Goal: Transaction & Acquisition: Purchase product/service

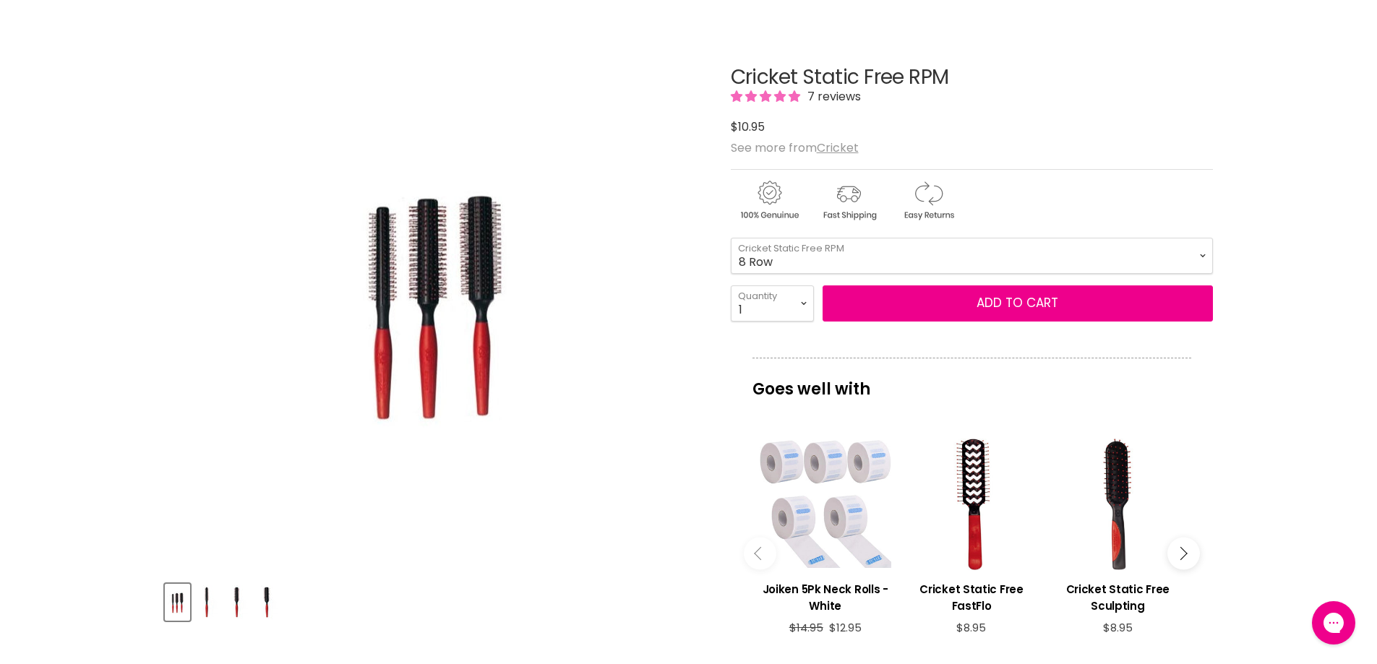
click at [274, 606] on img "Product thumbnails" at bounding box center [266, 603] width 22 height 34
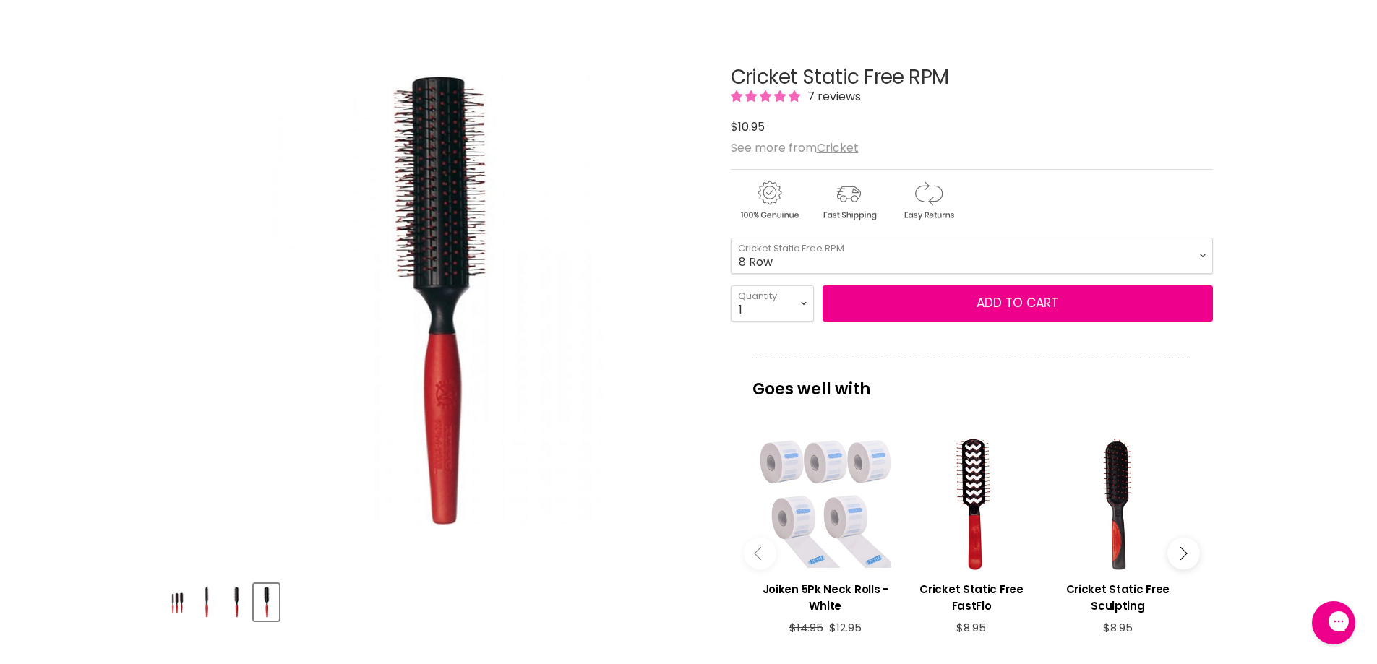
click at [237, 614] on img "Product thumbnails" at bounding box center [237, 603] width 22 height 34
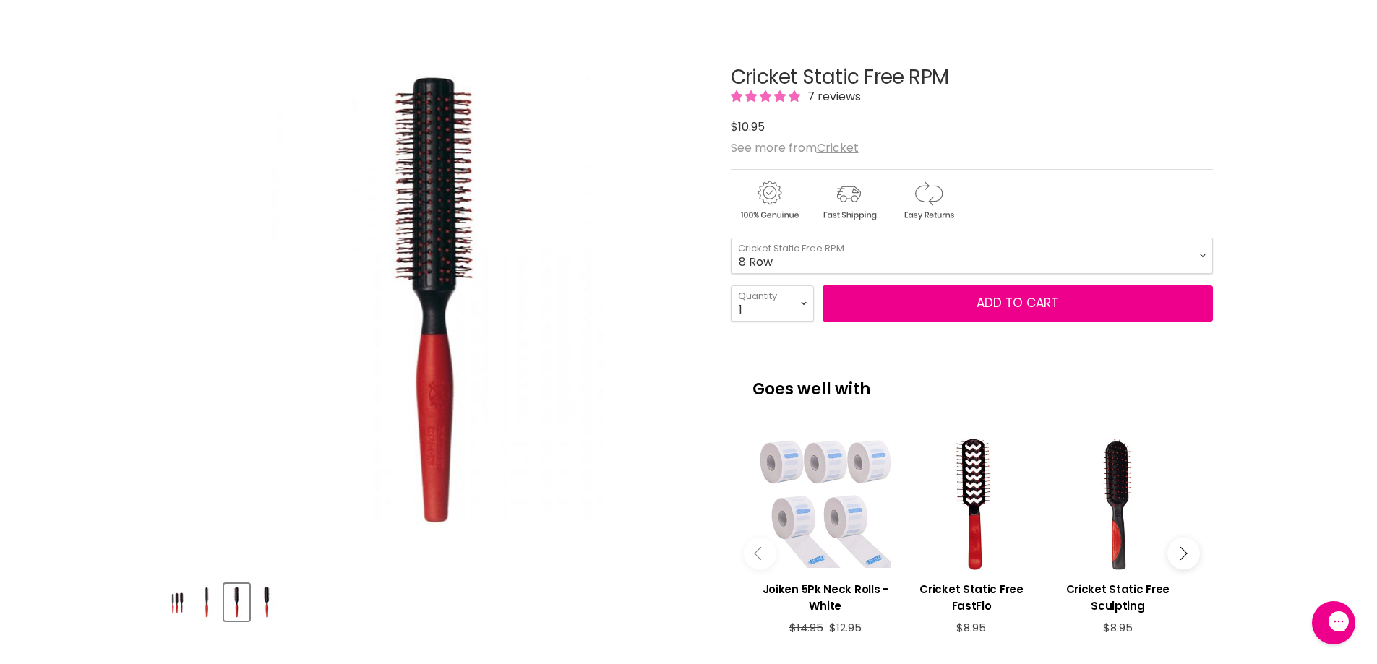
click at [207, 602] on img "Product thumbnails" at bounding box center [207, 603] width 22 height 34
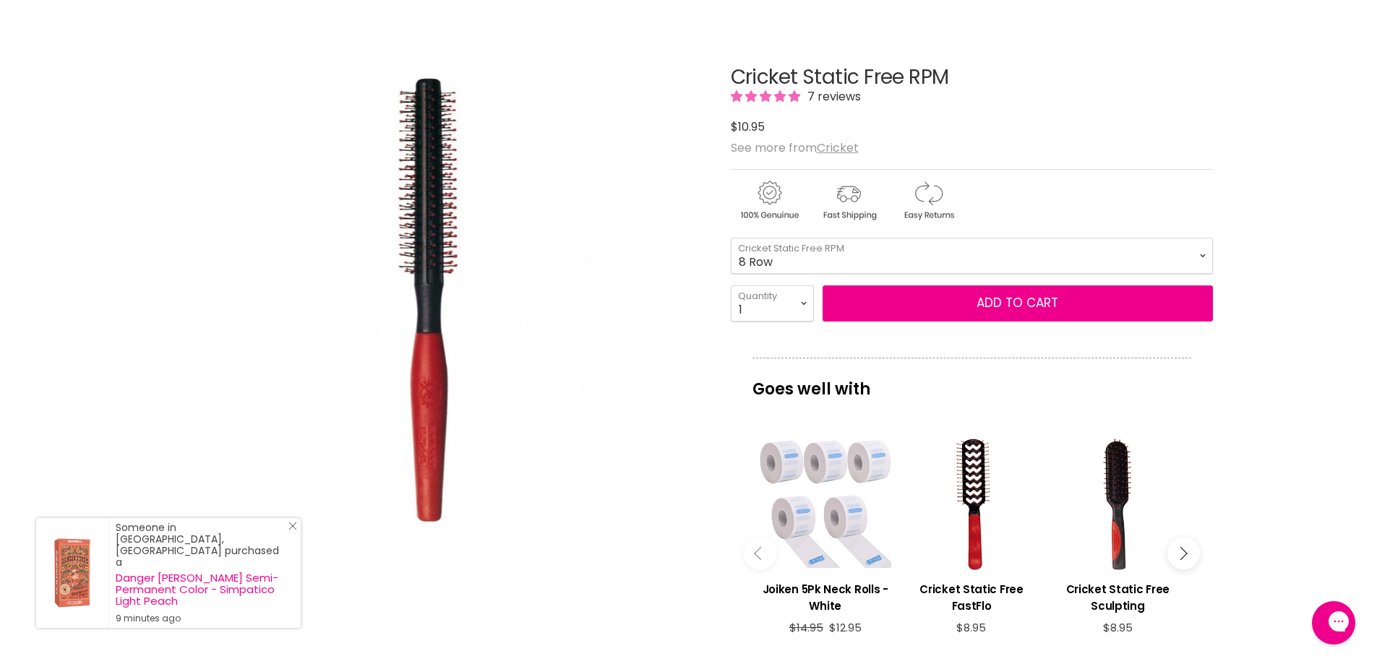
click at [293, 530] on line "Close Icon" at bounding box center [292, 526] width 7 height 7
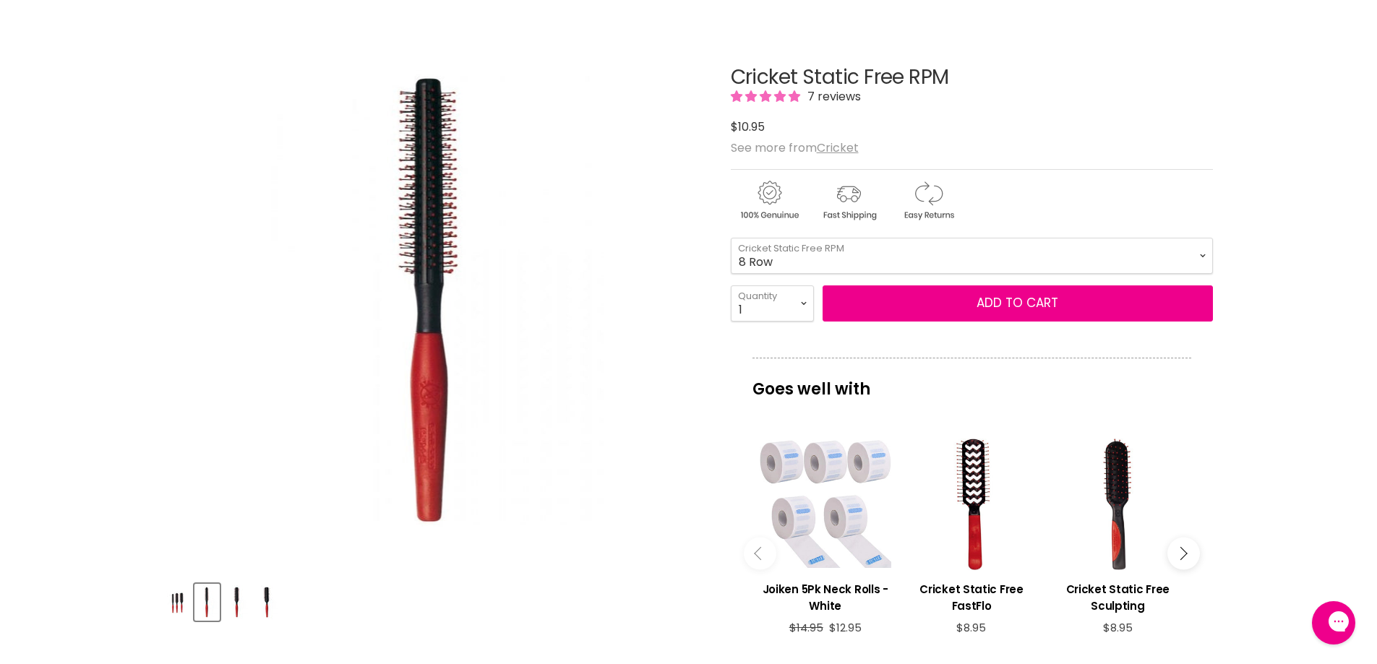
click at [233, 614] on img "Product thumbnails" at bounding box center [237, 603] width 22 height 34
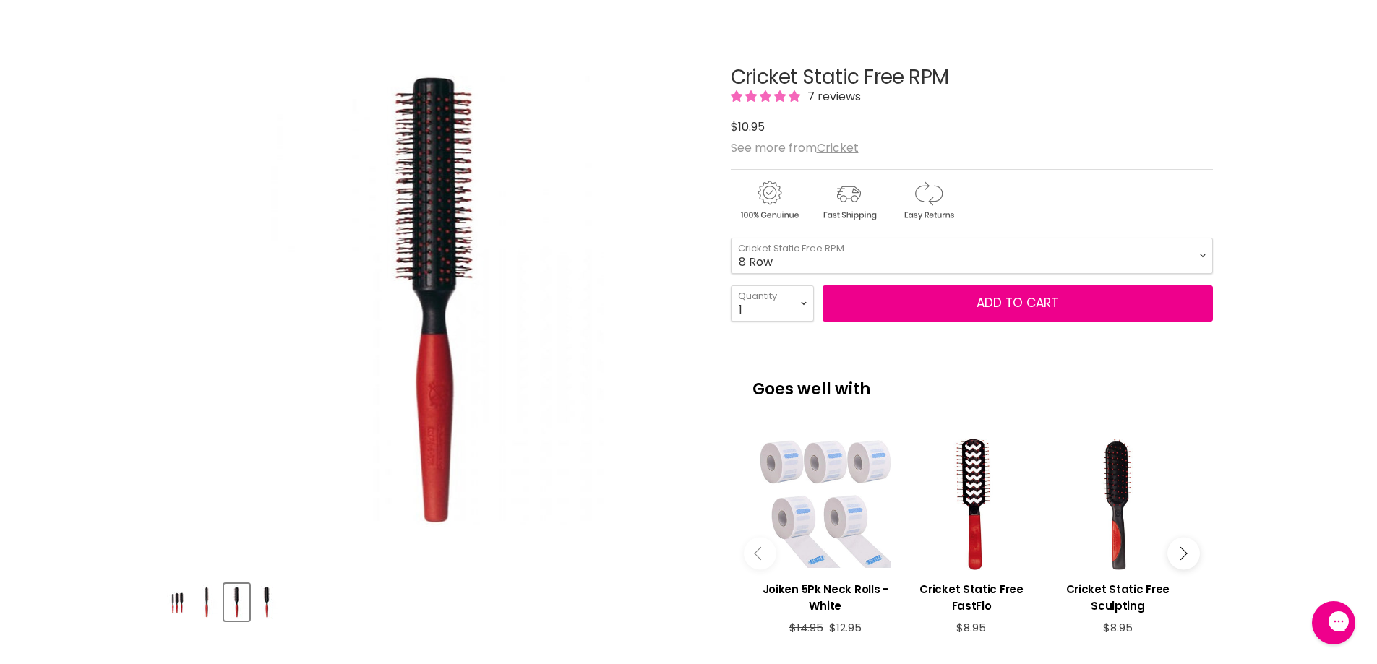
click at [266, 609] on img "Product thumbnails" at bounding box center [266, 603] width 22 height 34
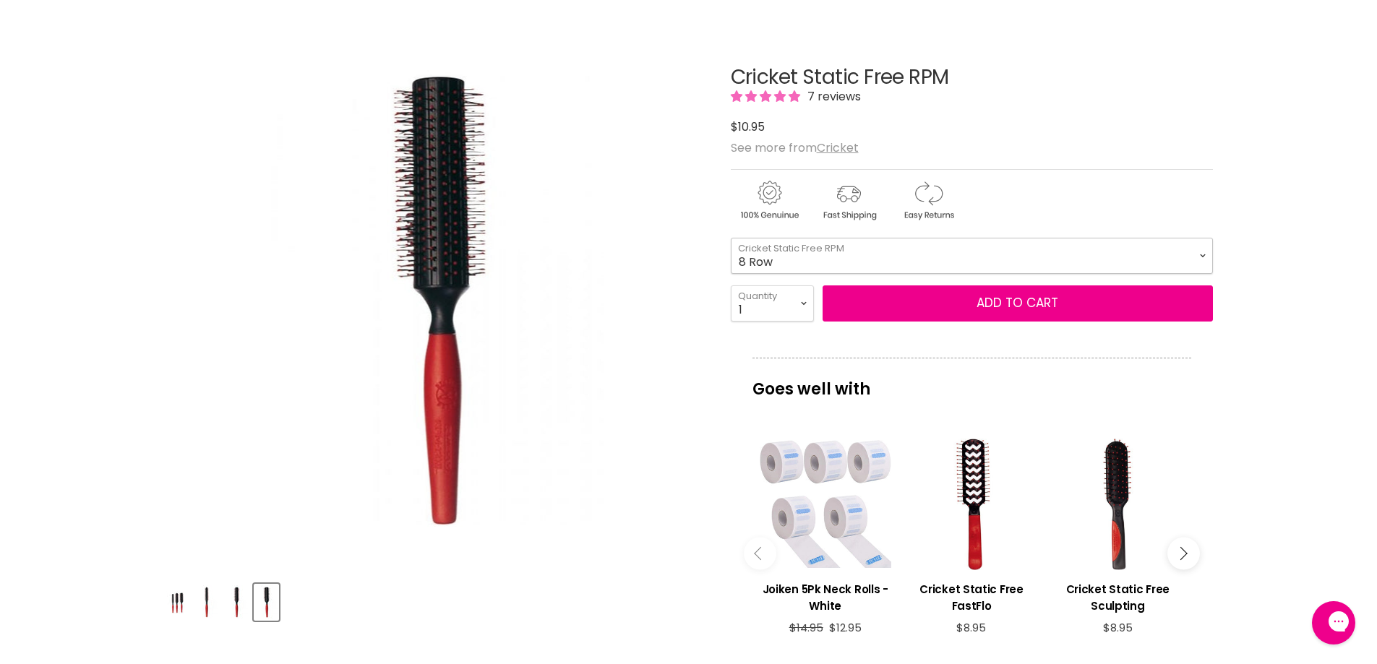
click at [1197, 260] on select "8 Row 12 Row 12 Row XL" at bounding box center [972, 256] width 482 height 36
click at [731, 238] on select "8 Row 12 Row 12 Row XL" at bounding box center [972, 256] width 482 height 36
select select "12 Row XL"
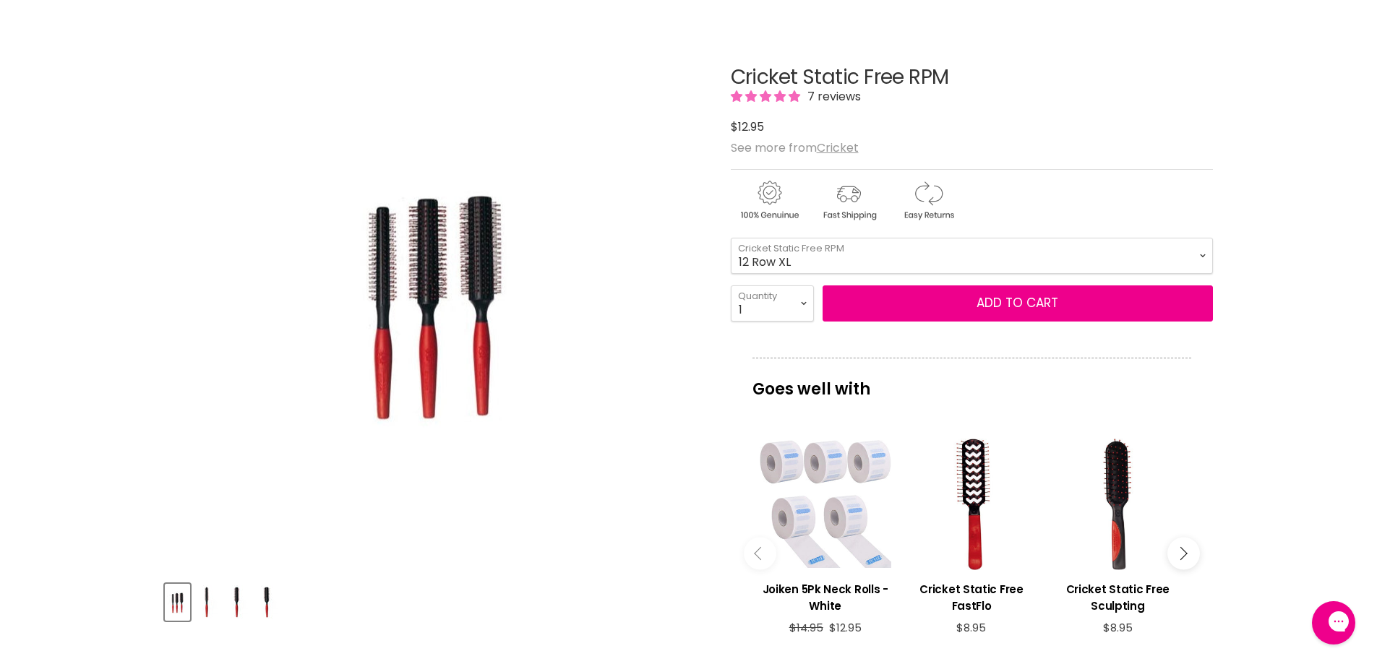
click at [1193, 544] on button "Main content" at bounding box center [1183, 554] width 33 height 33
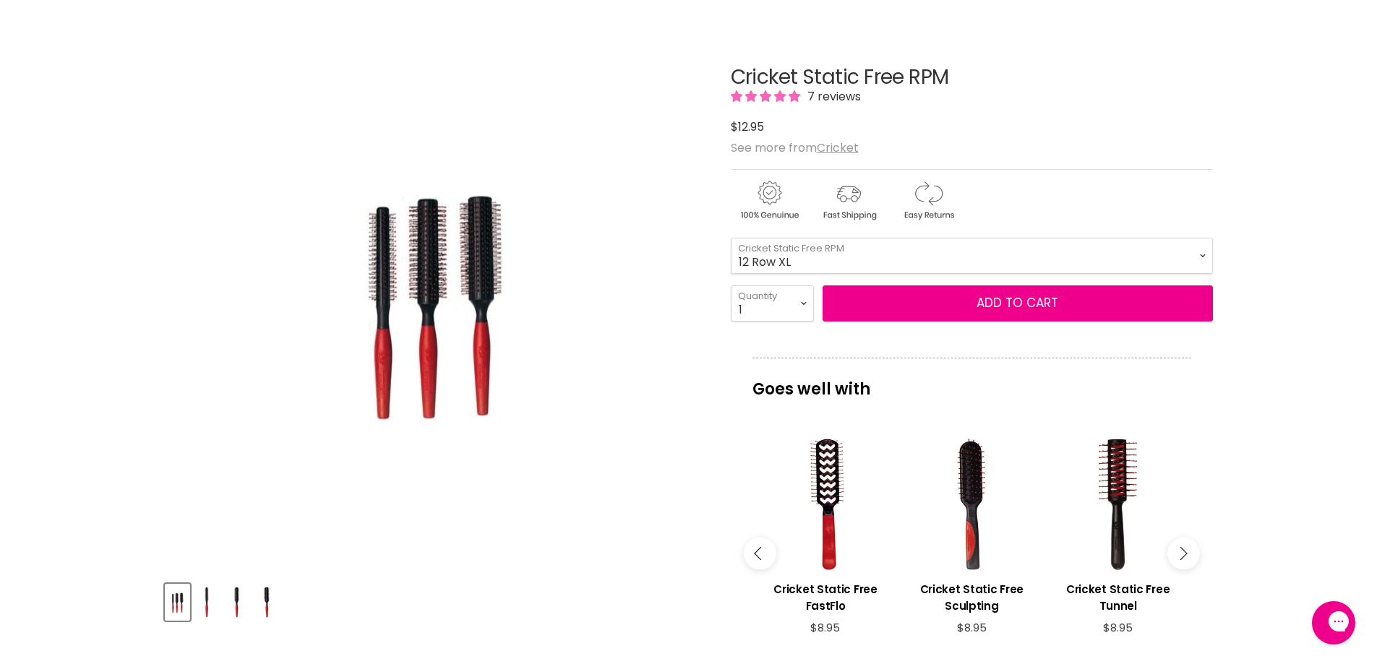
click at [1193, 544] on button "Main content" at bounding box center [1183, 554] width 33 height 33
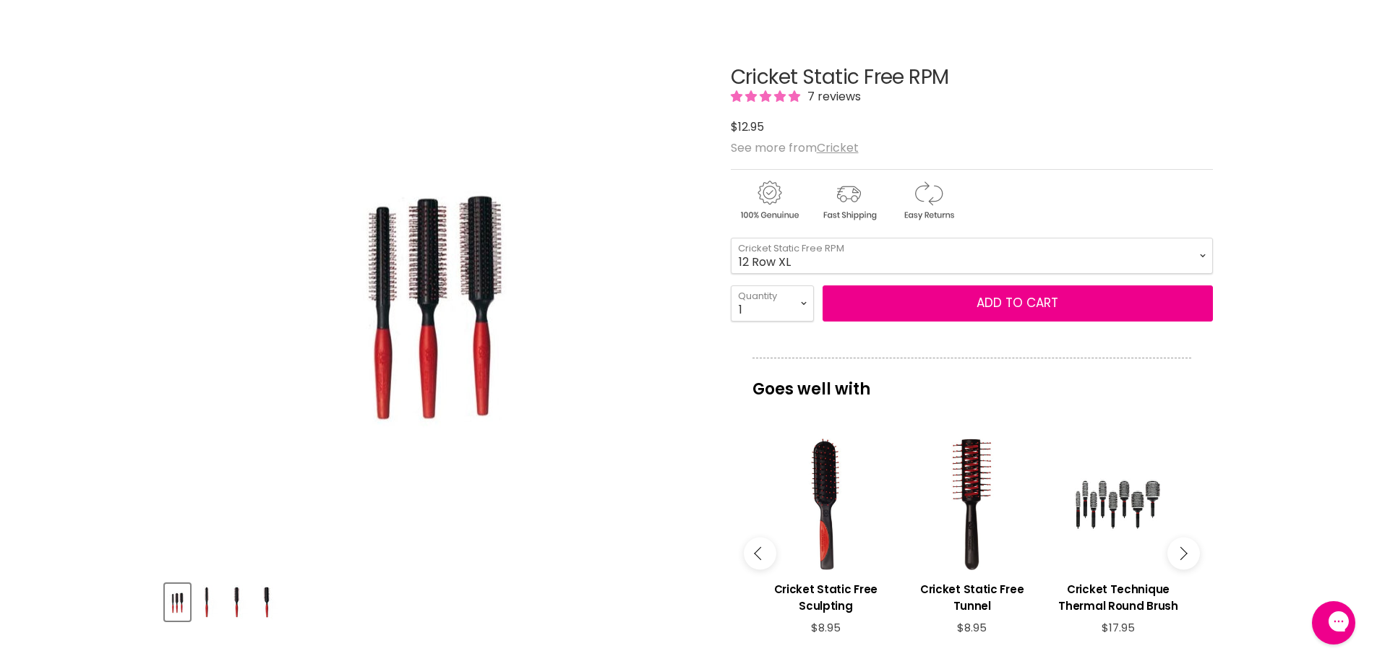
click at [1193, 544] on button "Main content" at bounding box center [1183, 554] width 33 height 33
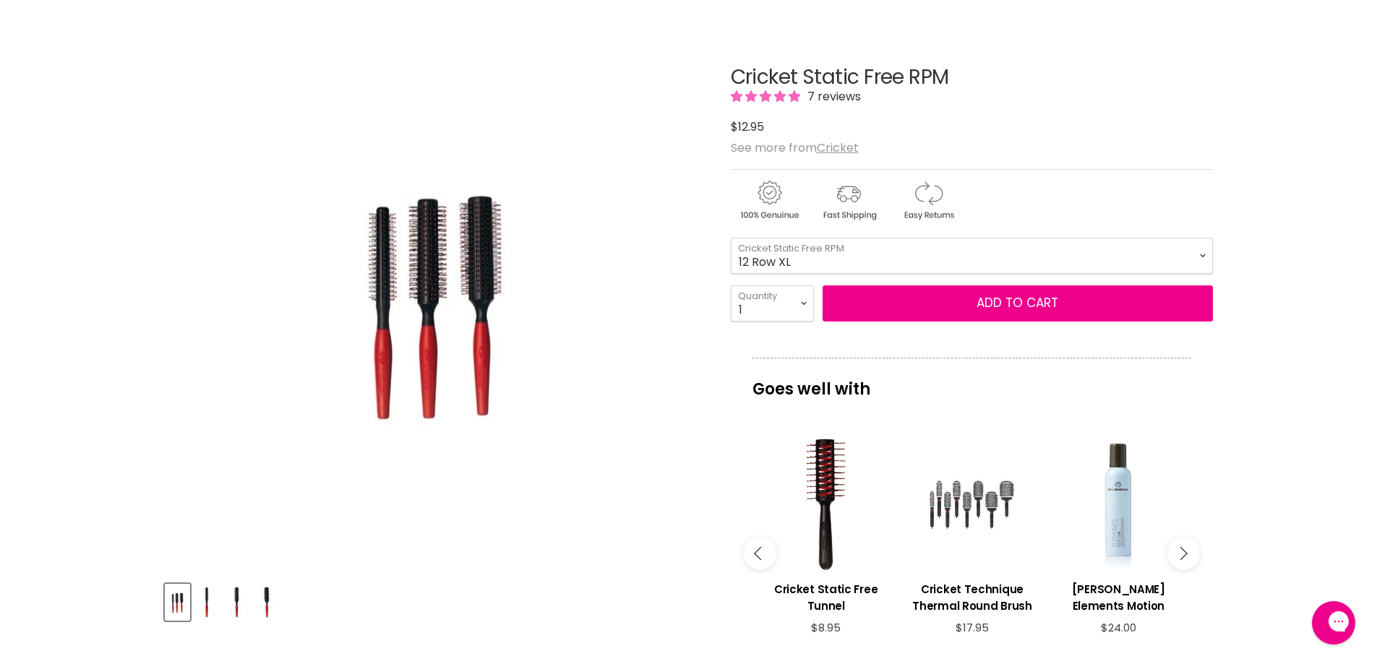
click at [998, 512] on div "Main content" at bounding box center [972, 505] width 132 height 132
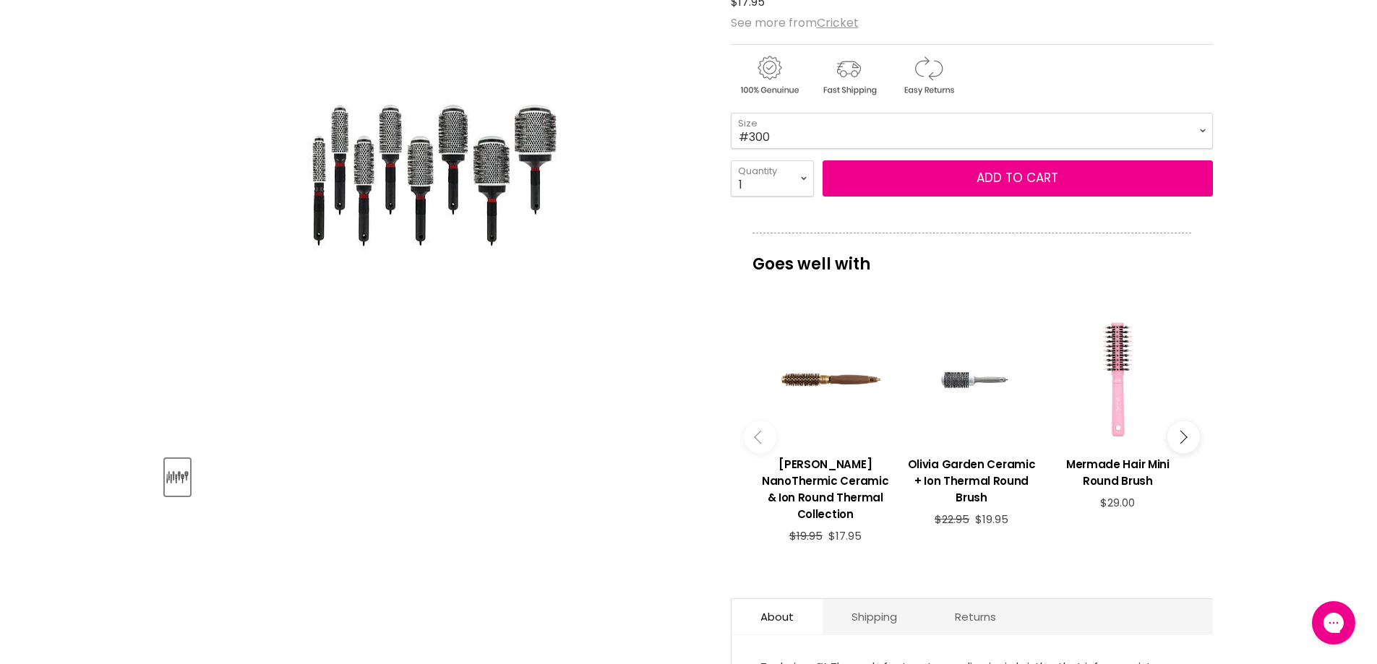
scroll to position [289, 0]
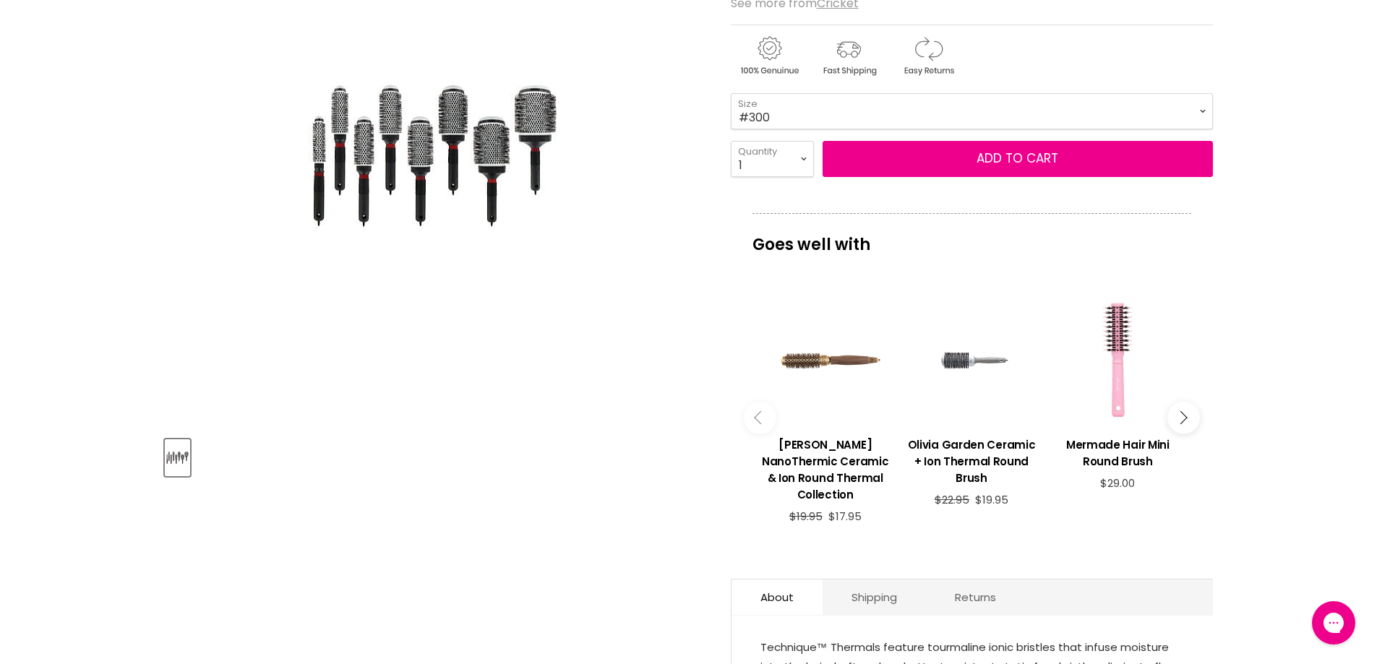
click at [810, 366] on div "Main content" at bounding box center [826, 360] width 132 height 132
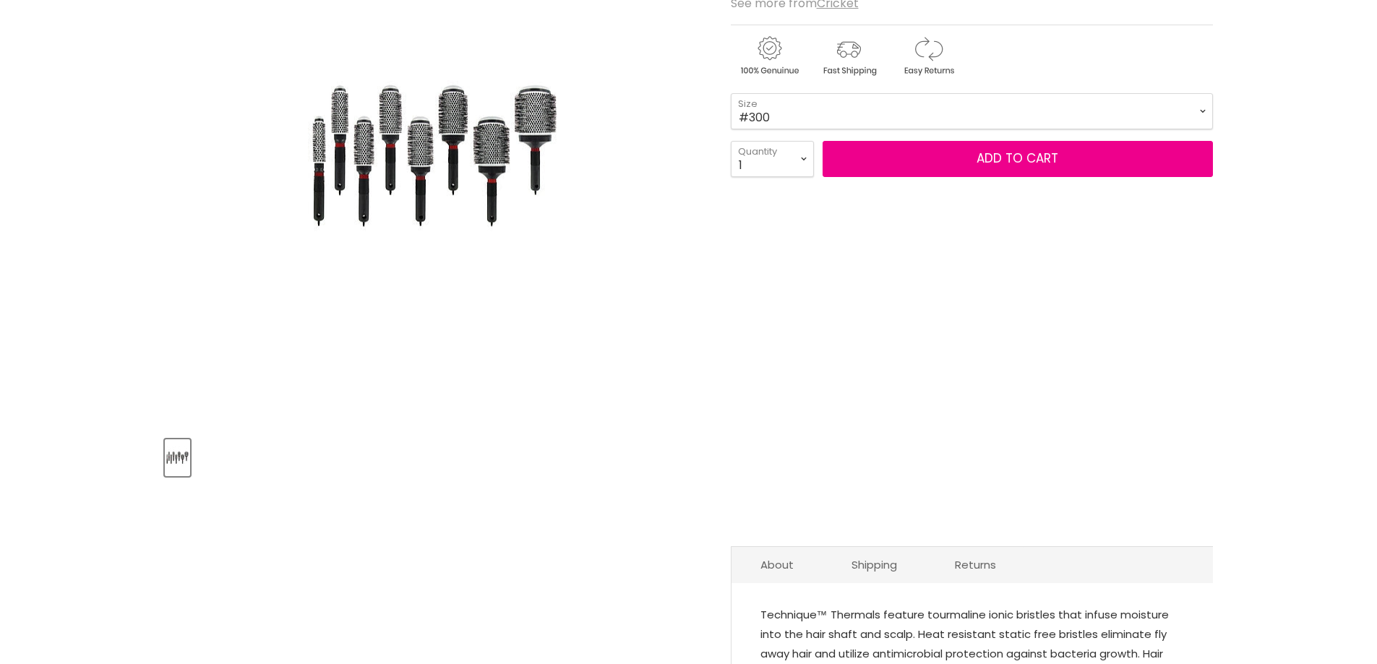
scroll to position [289, 0]
drag, startPoint x: 859, startPoint y: 393, endPoint x: 777, endPoint y: 399, distance: 81.9
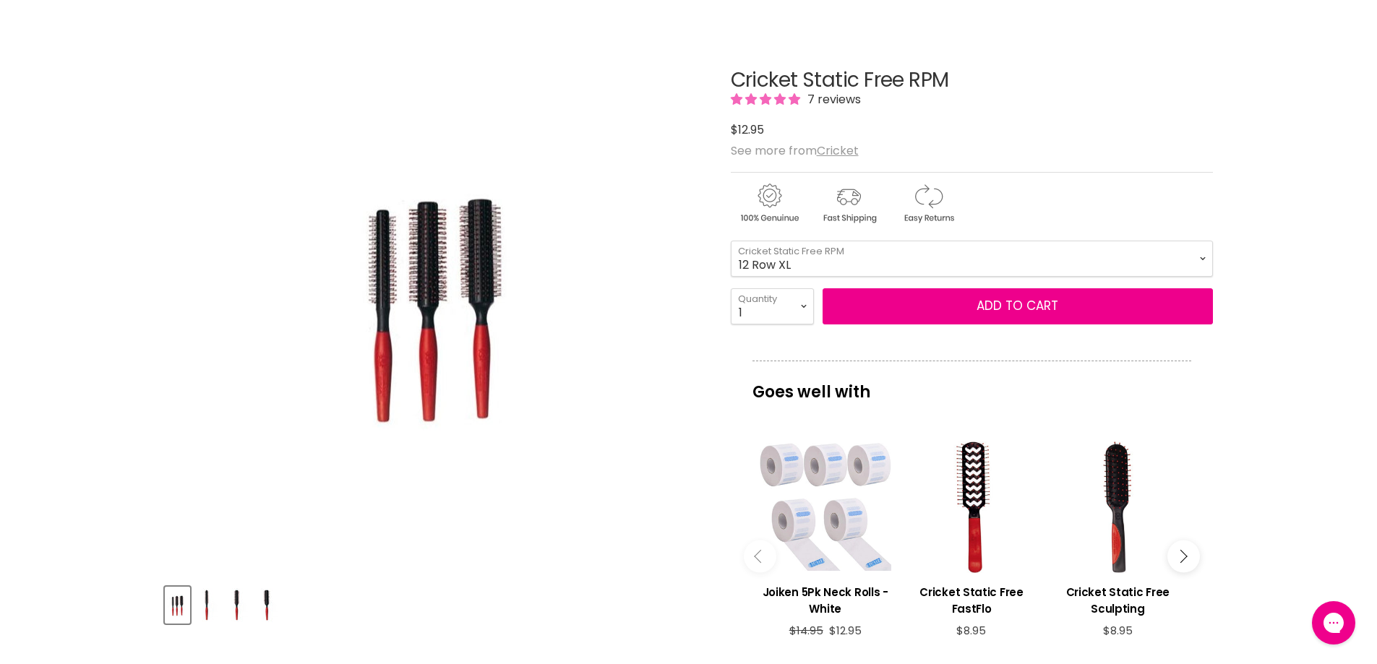
scroll to position [145, 0]
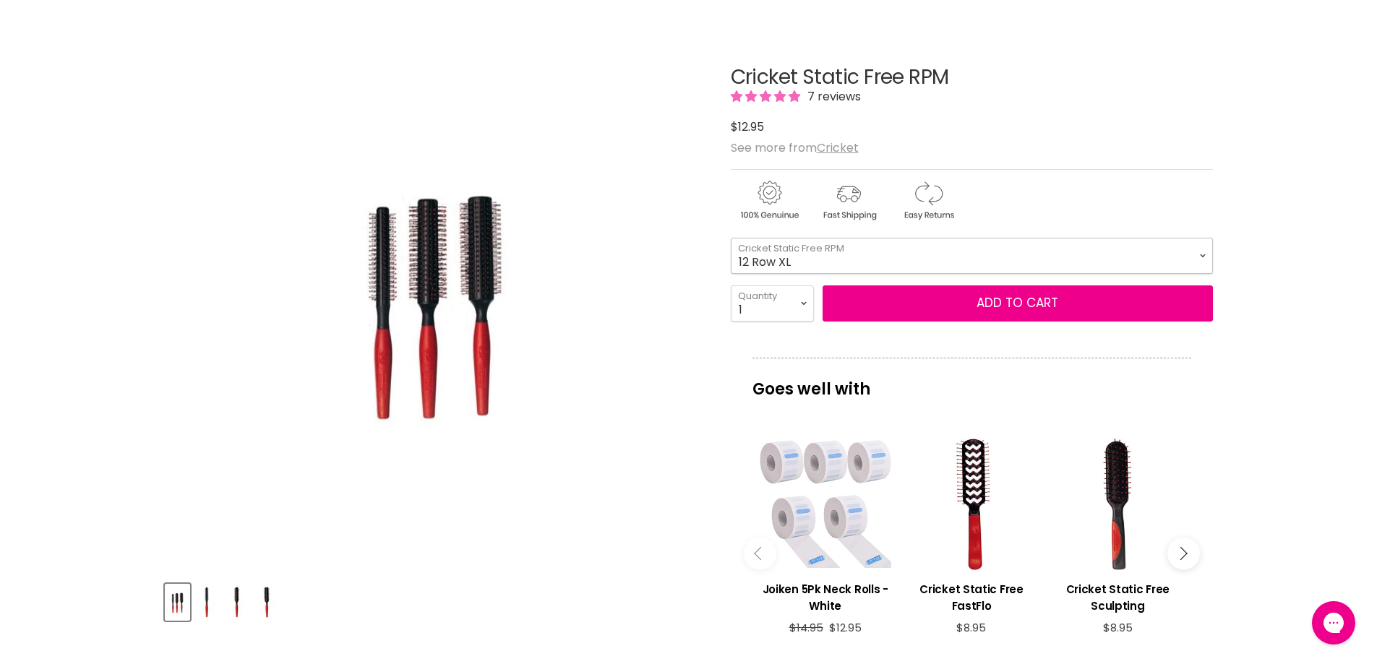
click at [1203, 253] on select "8 Row 12 Row 12 Row XL" at bounding box center [972, 256] width 482 height 36
select select "8 Row"
click at [731, 238] on select "8 Row 12 Row 12 Row XL" at bounding box center [972, 256] width 482 height 36
